Goal: Task Accomplishment & Management: Use online tool/utility

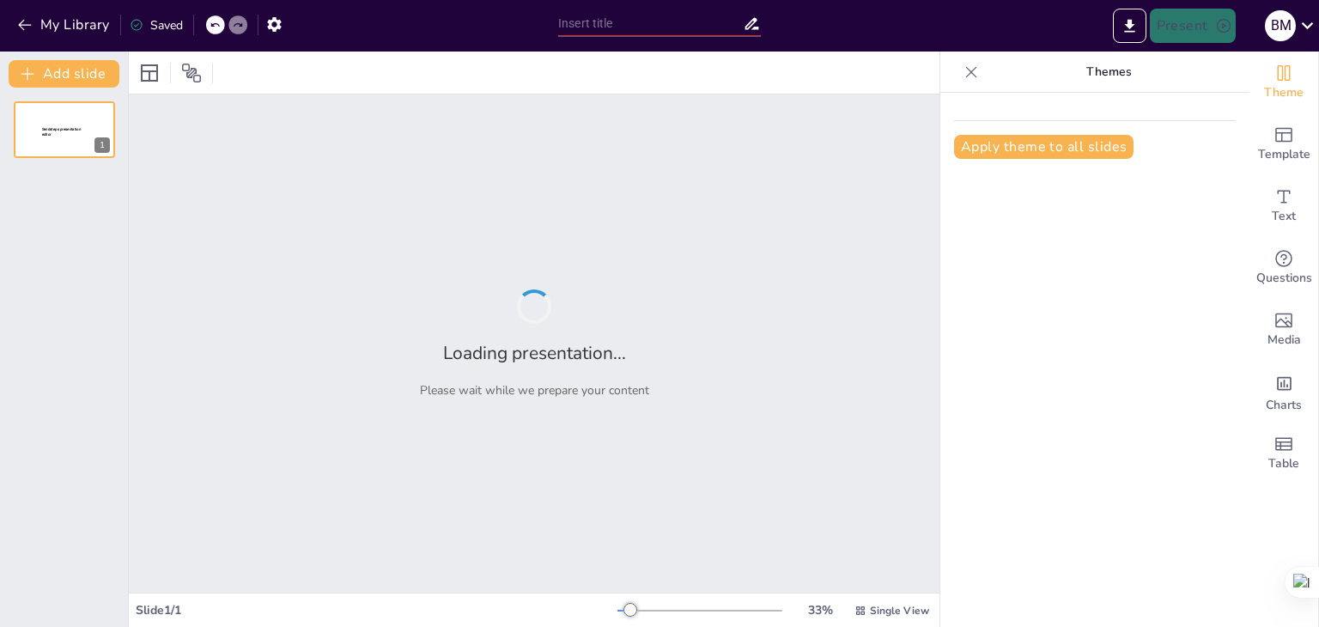
type input "Percepción Ciudadana del Riesgo Sistémico en [GEOGRAPHIC_DATA]: Un Análisis Fre…"
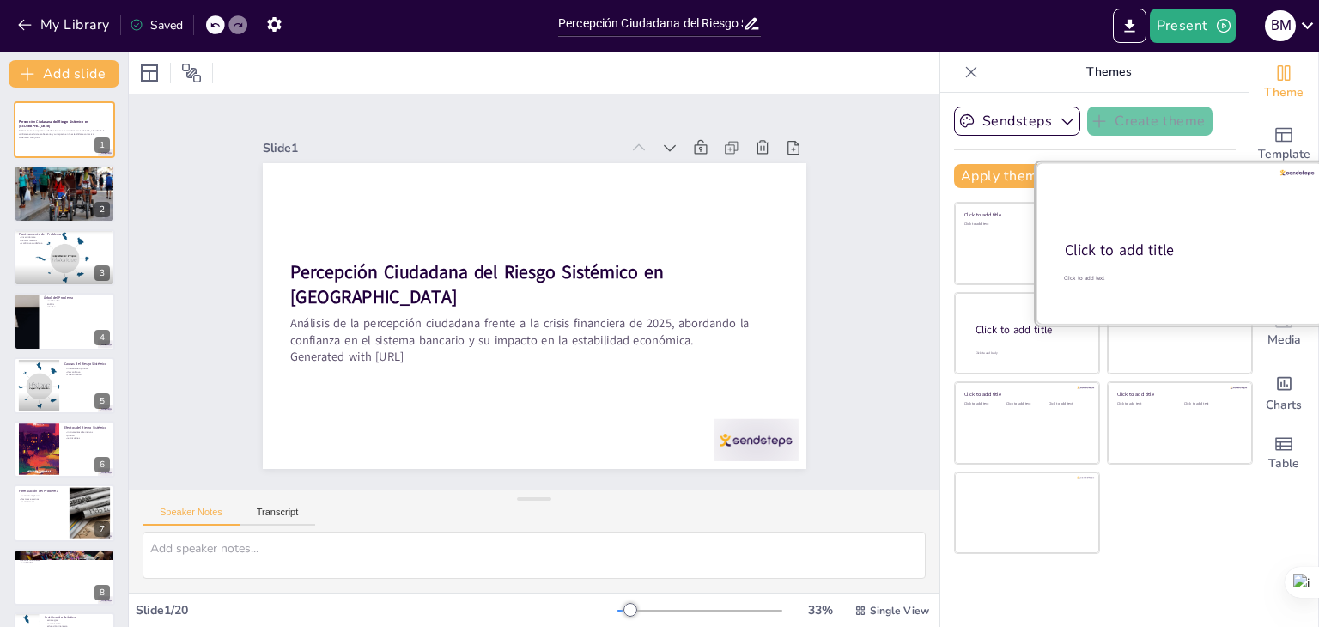
click at [1136, 252] on div "Click to add title" at bounding box center [1179, 250] width 228 height 21
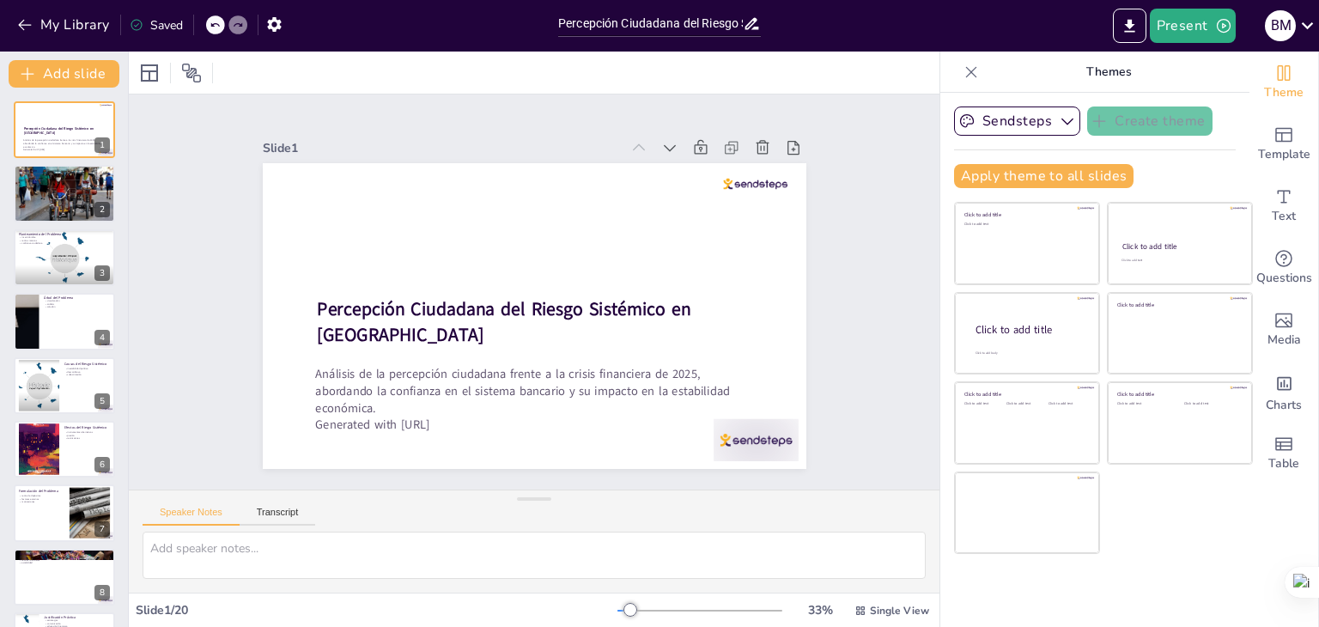
click at [834, 325] on div "Slide 1 Percepción Ciudadana del Riesgo Sistémico en [GEOGRAPHIC_DATA] Análisis…" at bounding box center [535, 292] width 640 height 354
click at [59, 185] on div at bounding box center [64, 194] width 103 height 58
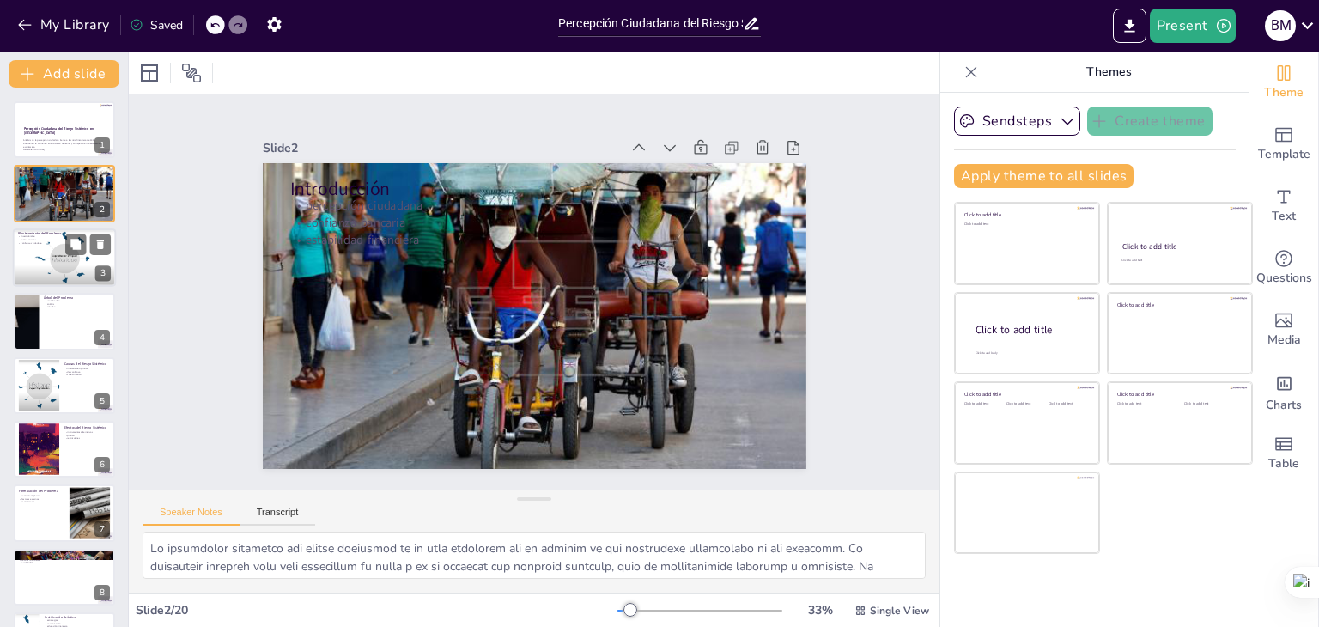
click at [42, 272] on div at bounding box center [64, 257] width 106 height 58
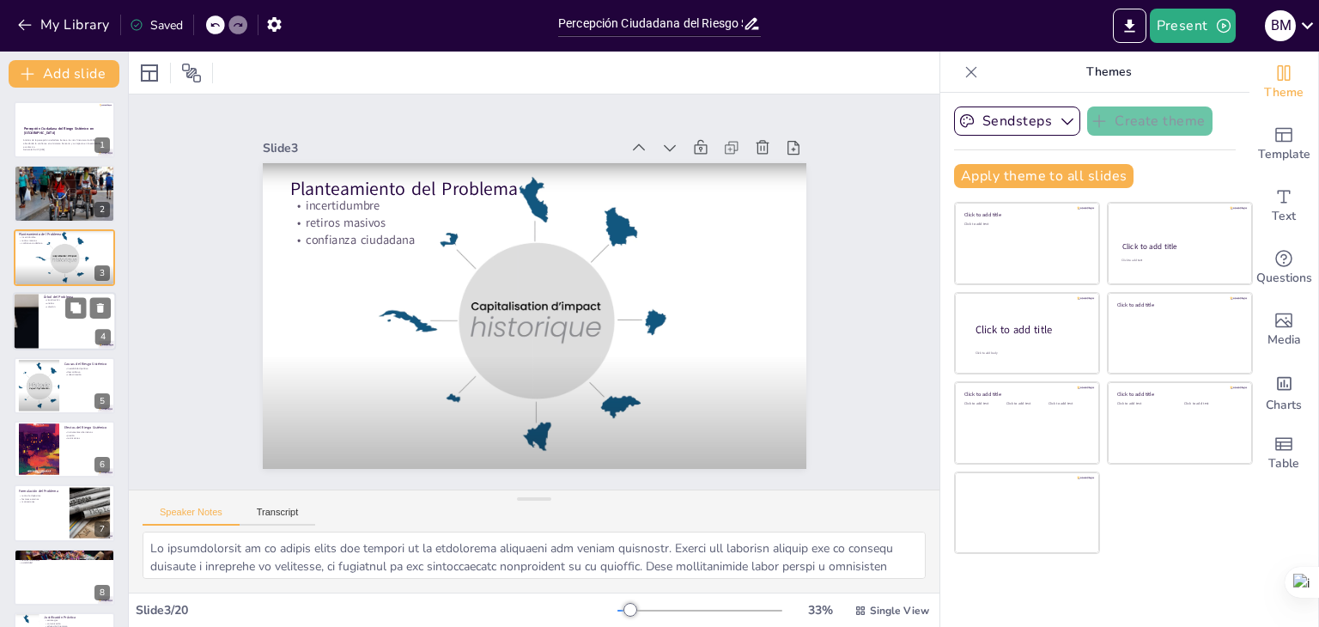
click at [56, 323] on div at bounding box center [64, 321] width 103 height 58
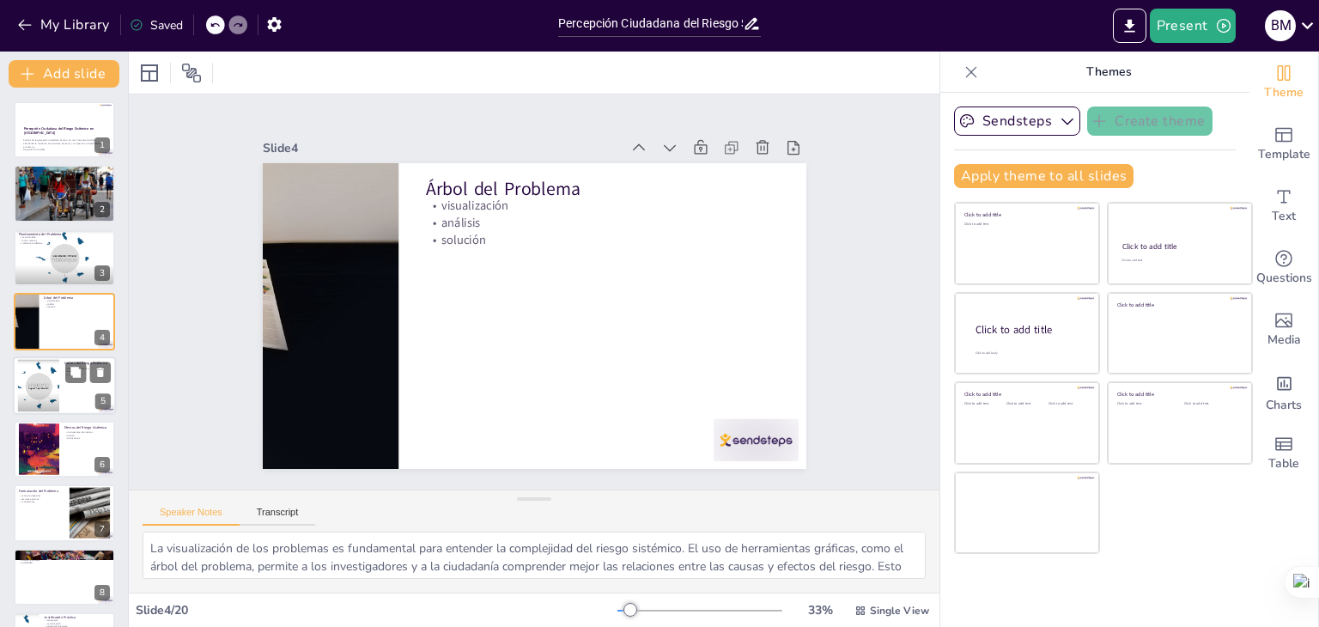
click at [49, 374] on div at bounding box center [38, 385] width 95 height 52
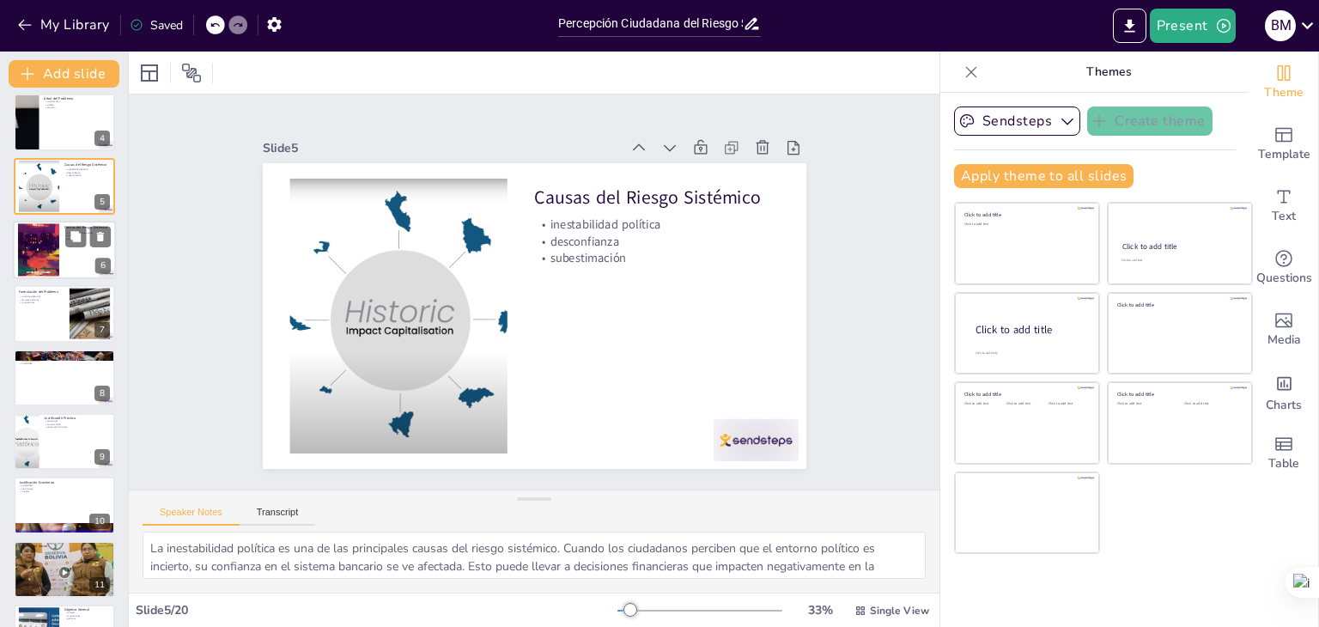
click at [21, 238] on div at bounding box center [38, 250] width 41 height 58
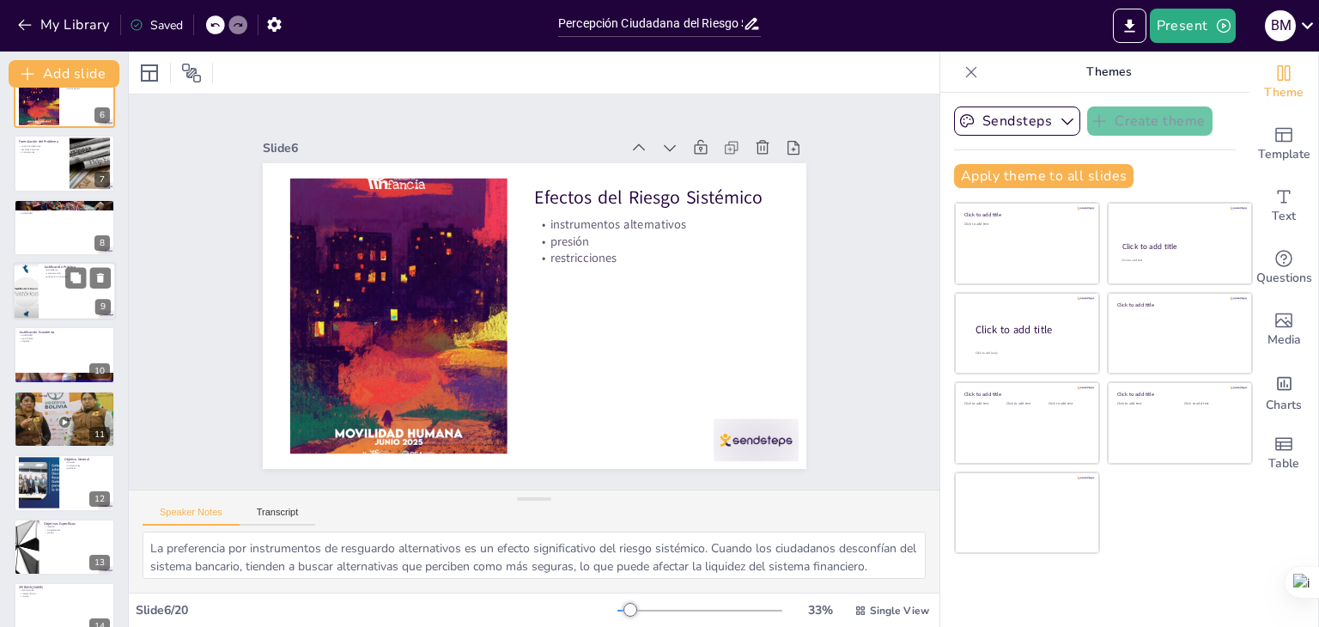
click at [52, 300] on div at bounding box center [64, 291] width 103 height 58
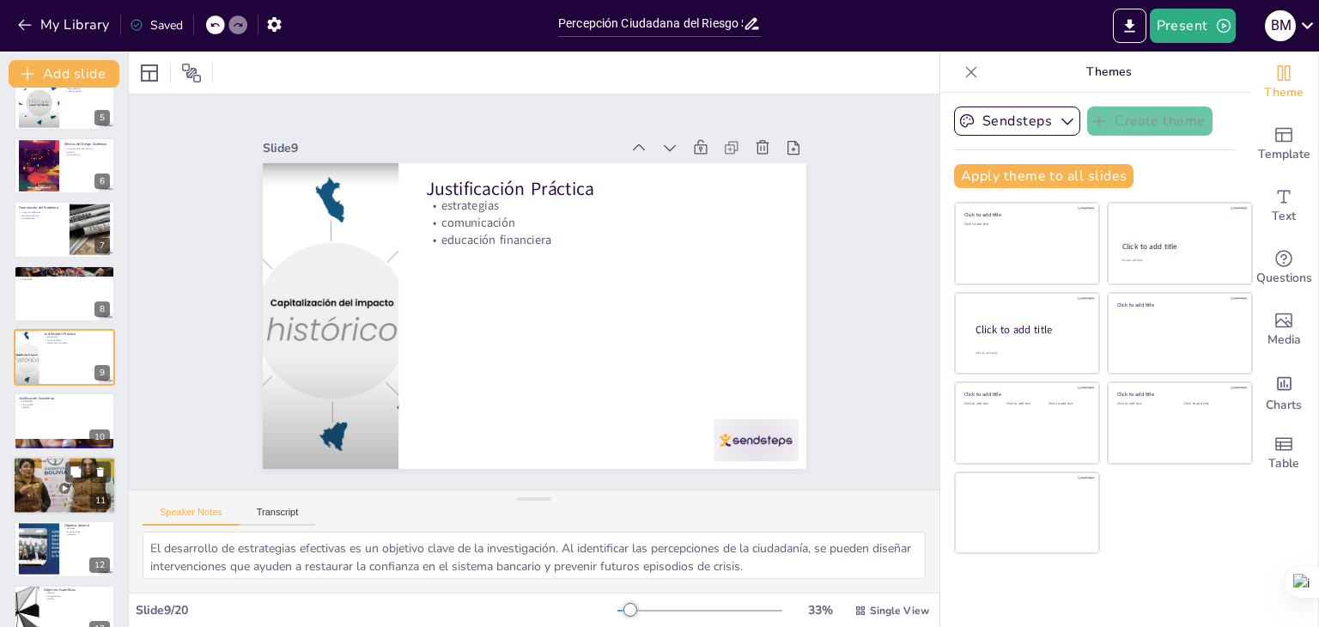
click at [57, 465] on p "ahorristas" at bounding box center [64, 466] width 93 height 3
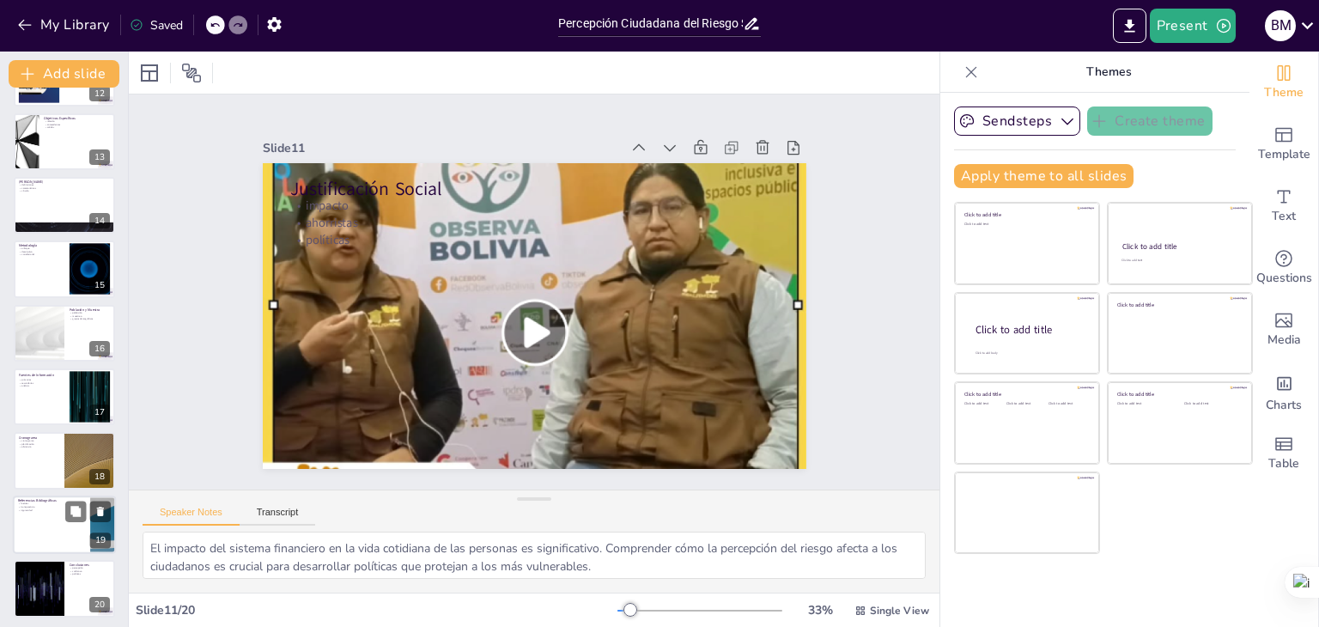
click at [45, 540] on div at bounding box center [64, 524] width 103 height 58
type textarea "Las fuentes bibliográficas son esenciales para respaldar la investigación. Prop…"
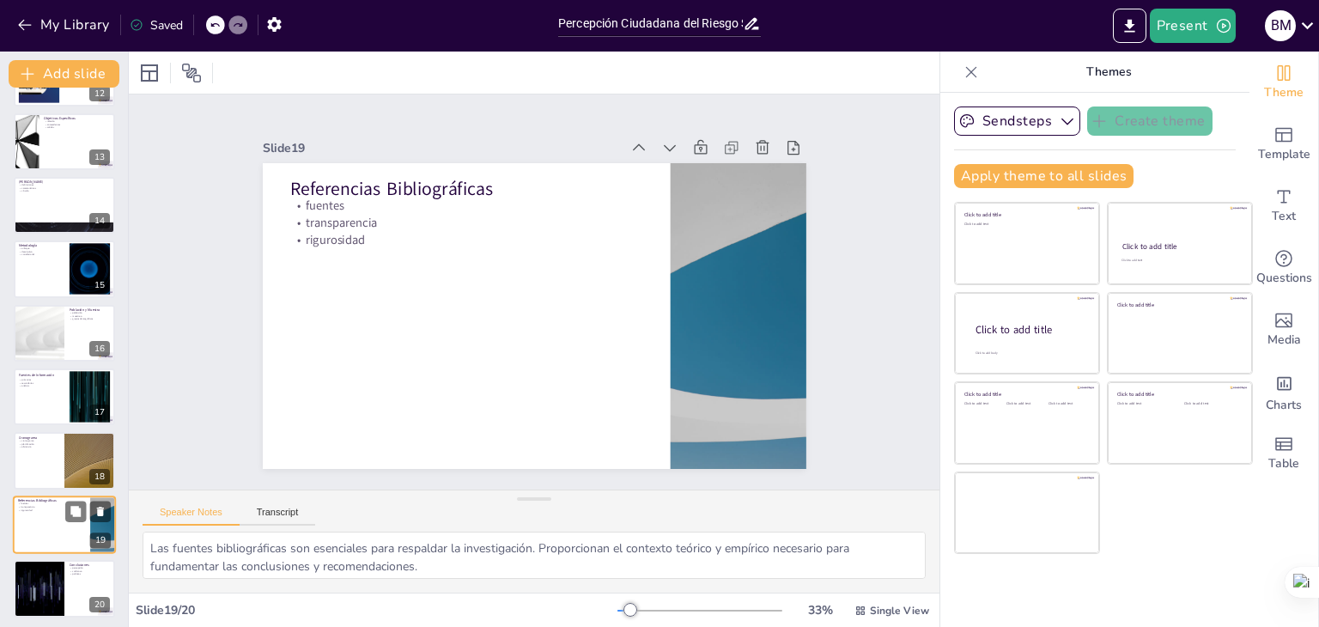
scroll to position [758, 0]
